Goal: Task Accomplishment & Management: Manage account settings

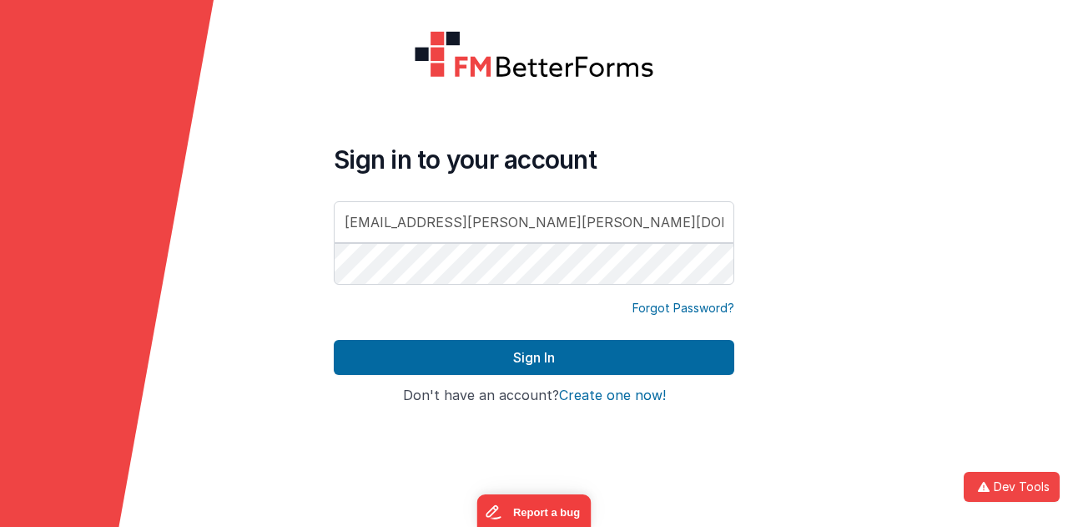
type input "[EMAIL_ADDRESS][PERSON_NAME][PERSON_NAME][DOMAIN_NAME]"
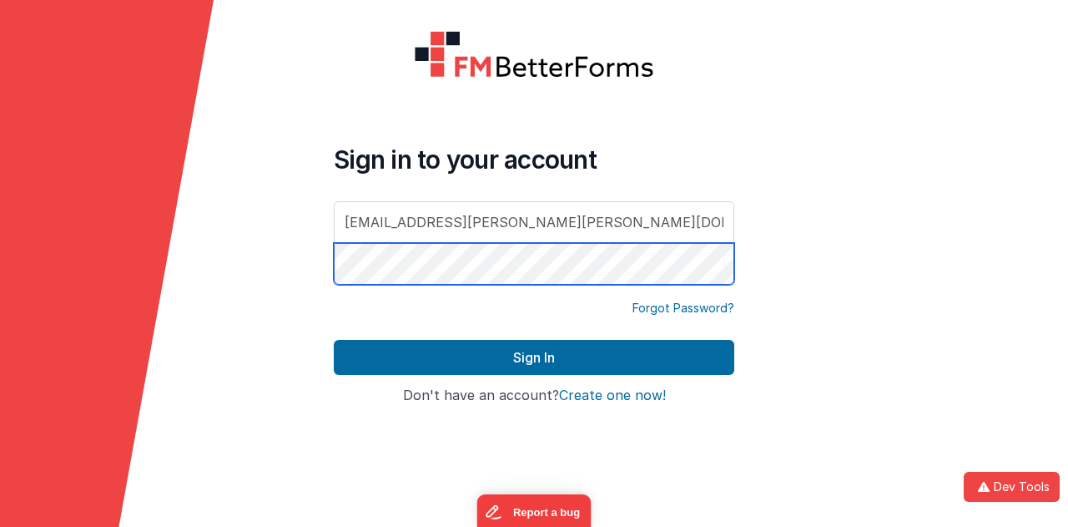
click at [334, 340] on button "Sign In" at bounding box center [534, 357] width 401 height 35
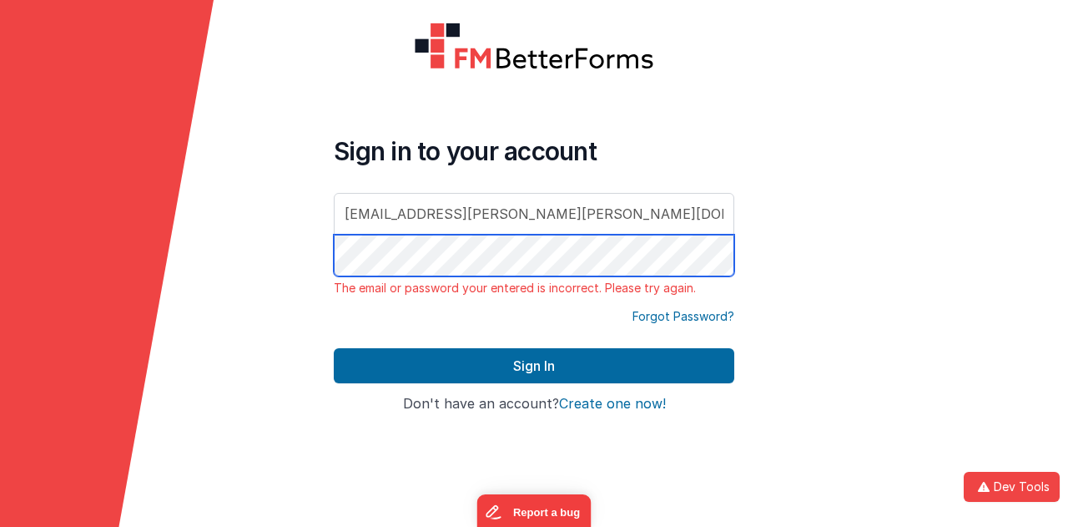
click at [286, 241] on form "Sign in to your account [EMAIL_ADDRESS][PERSON_NAME][PERSON_NAME][DOMAIN_NAME] …" at bounding box center [534, 263] width 1068 height 527
click at [334, 348] on button "Sign In" at bounding box center [534, 365] width 401 height 35
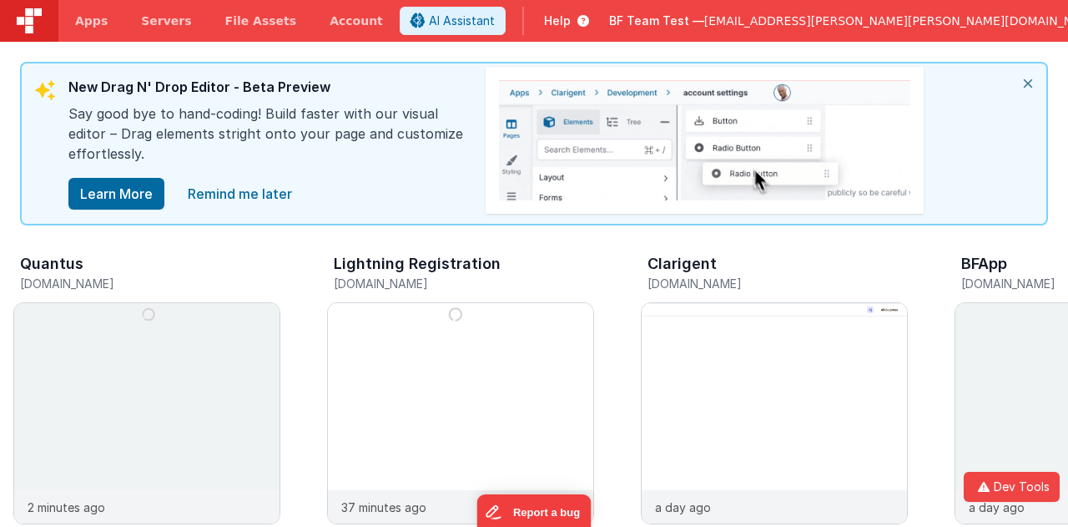
click at [704, 25] on span "BF Team Test —" at bounding box center [656, 21] width 95 height 17
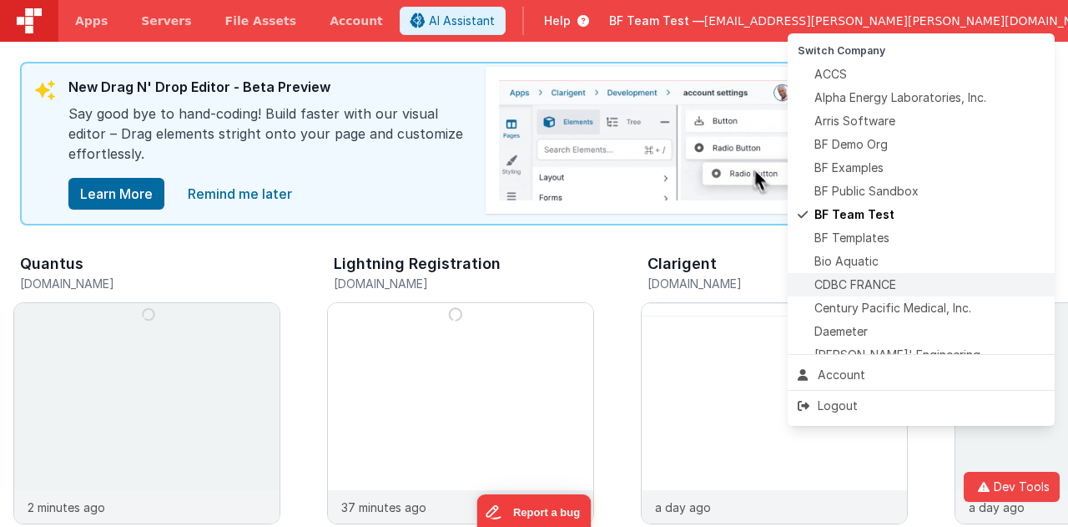
scroll to position [83, 0]
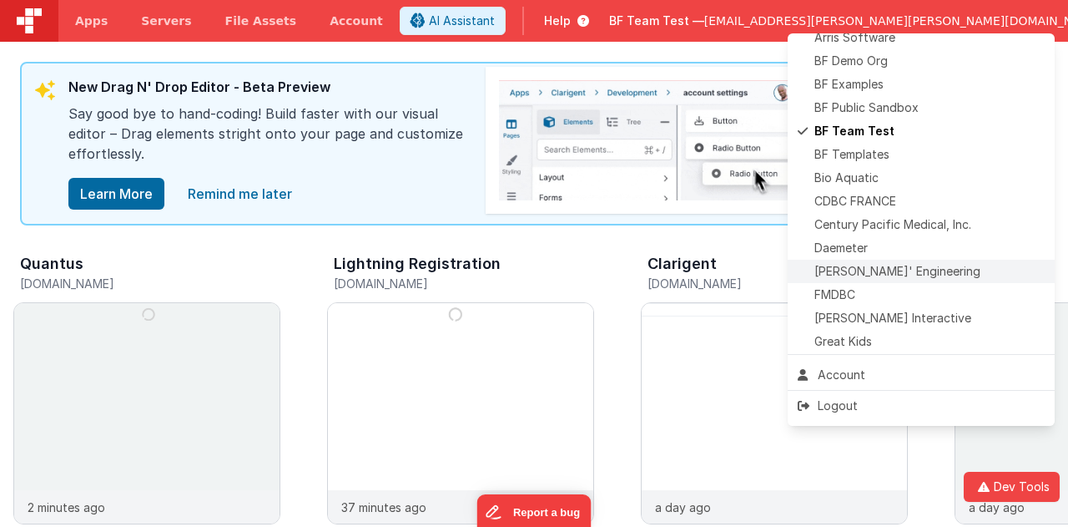
click at [876, 275] on span "[PERSON_NAME]' Engineering" at bounding box center [897, 271] width 166 height 17
